Goal: Task Accomplishment & Management: Use online tool/utility

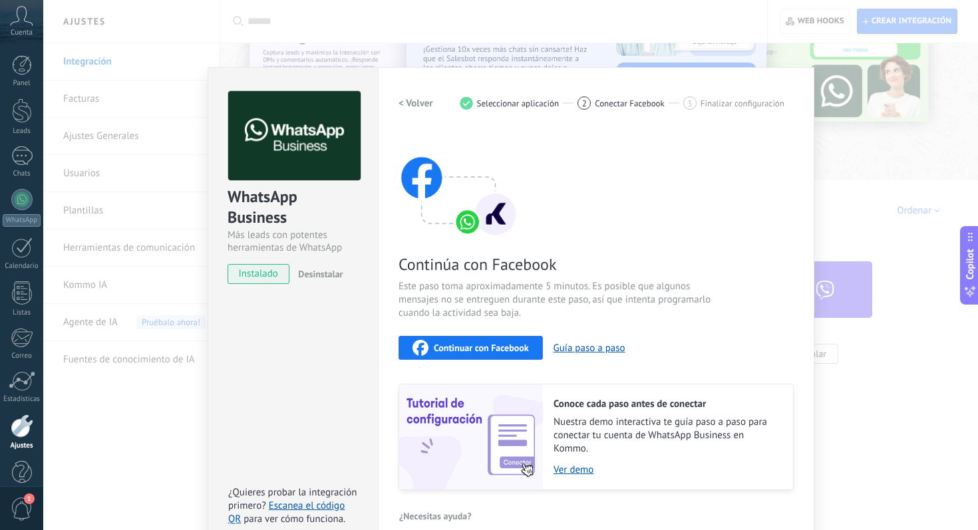
click at [124, 90] on div "WhatsApp Business Más leads con potentes herramientas de WhatsApp instalado Des…" at bounding box center [510, 265] width 935 height 530
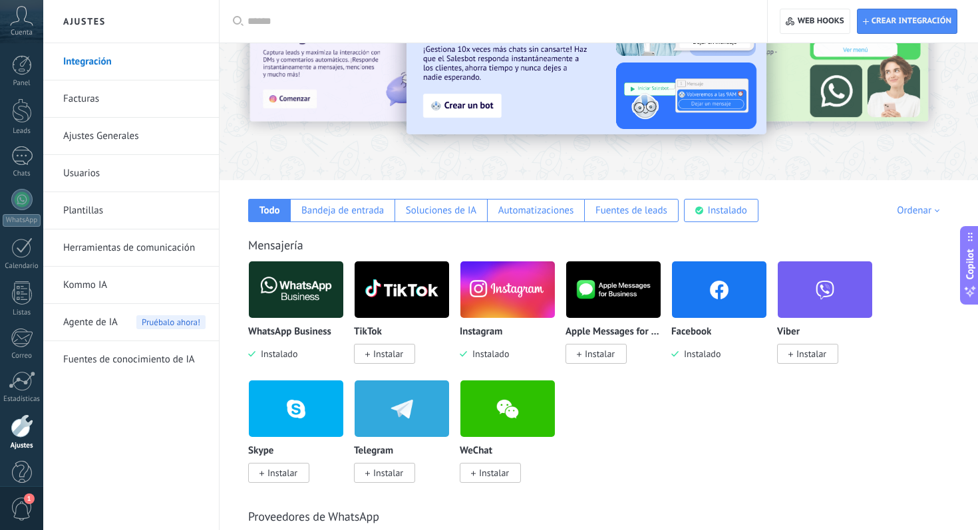
click at [293, 301] on img at bounding box center [296, 289] width 94 height 65
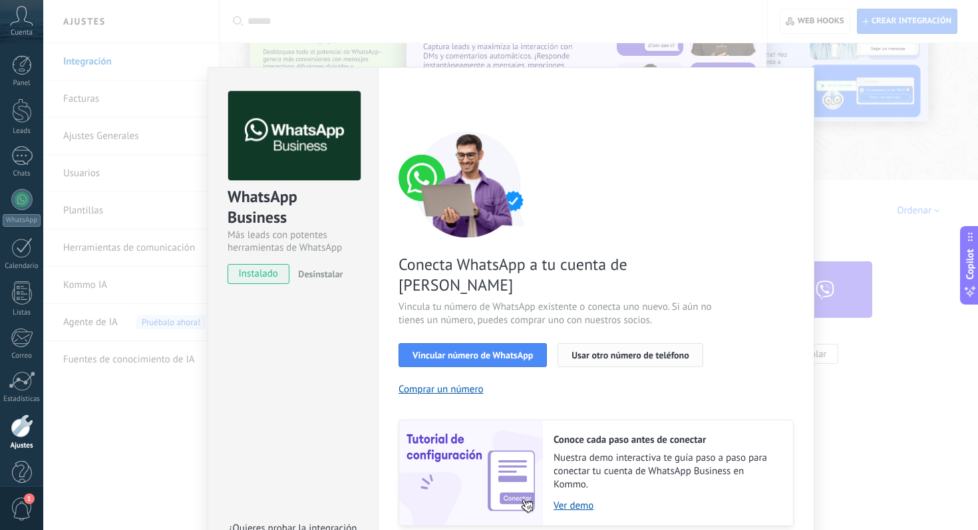
click at [601, 343] on button "Usar otro número de teléfono" at bounding box center [630, 355] width 145 height 24
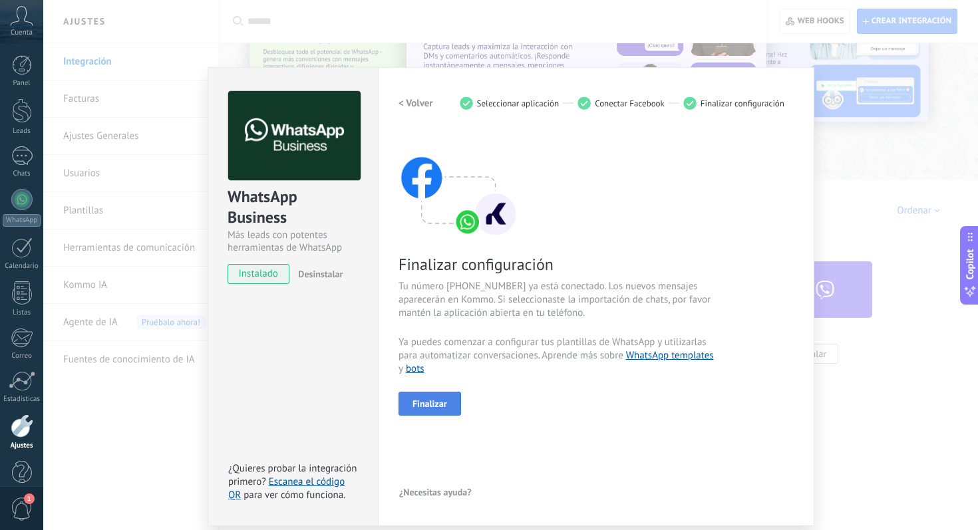
click at [429, 409] on span "Finalizar" at bounding box center [430, 403] width 35 height 9
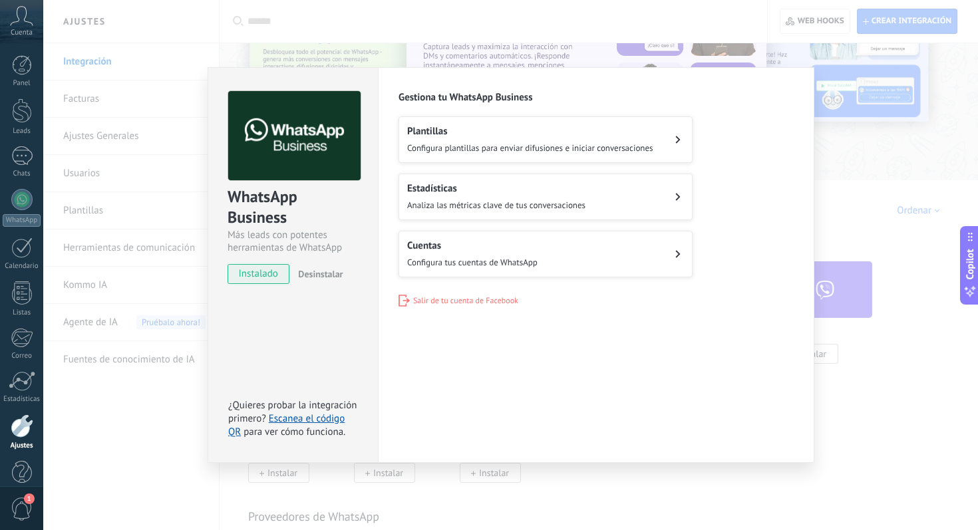
click at [844, 145] on div "WhatsApp Business Más leads con potentes herramientas de WhatsApp instalado Des…" at bounding box center [510, 265] width 935 height 530
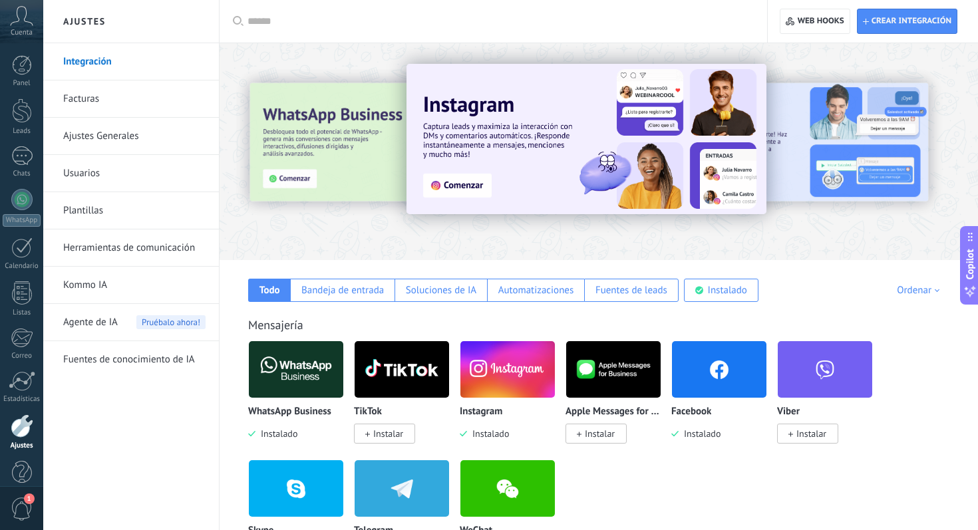
click at [309, 385] on img at bounding box center [296, 369] width 94 height 65
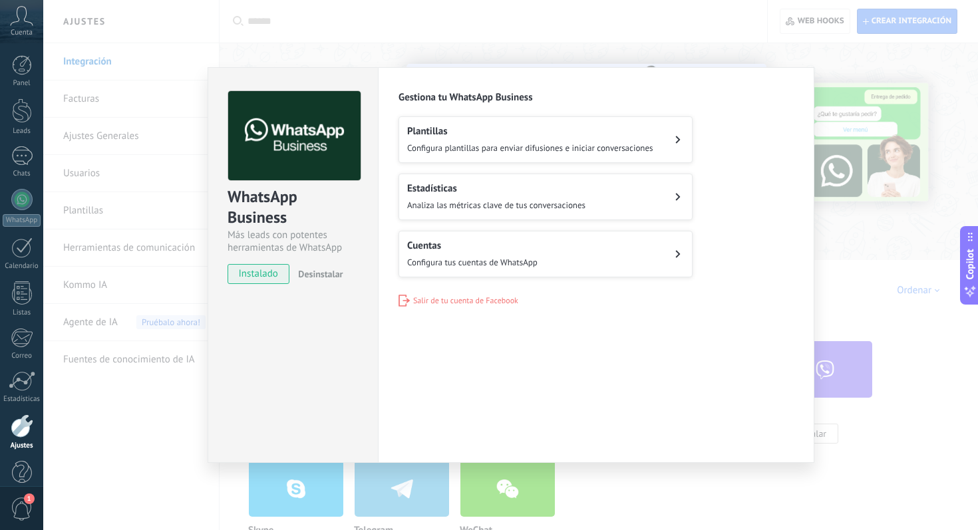
click at [667, 258] on button "Cuentas Configura tus cuentas de WhatsApp" at bounding box center [546, 254] width 294 height 47
